Goal: Information Seeking & Learning: Learn about a topic

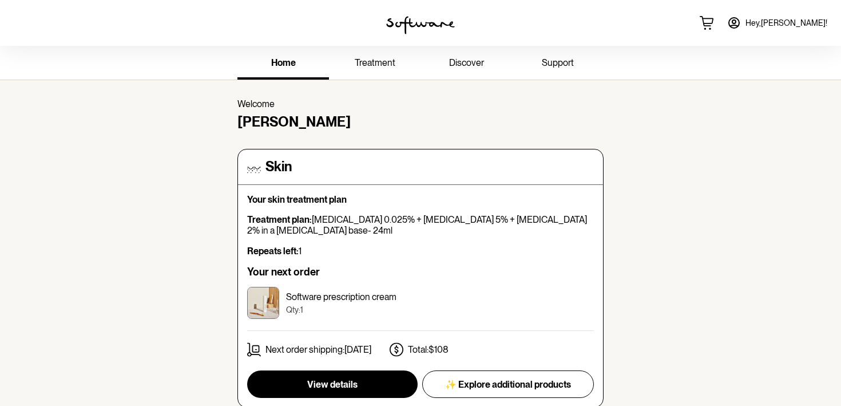
click at [380, 69] on link "treatment" at bounding box center [375, 63] width 92 height 31
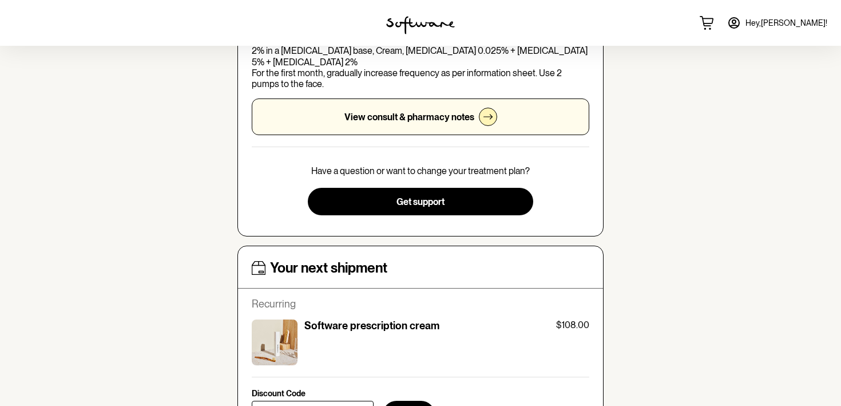
scroll to position [272, 0]
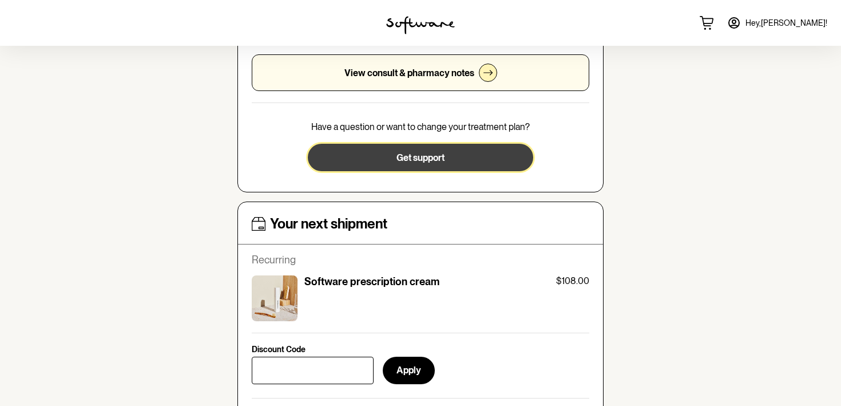
click at [416, 152] on span "Get support" at bounding box center [420, 157] width 48 height 11
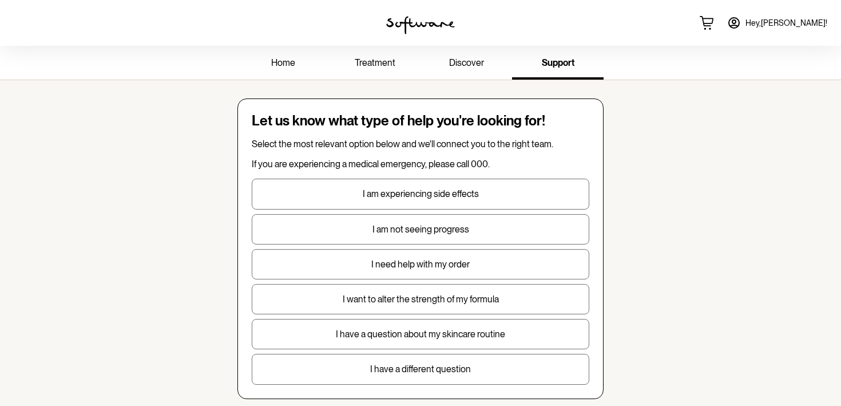
click at [381, 68] on p "treatment" at bounding box center [375, 62] width 41 height 11
